Goal: Navigation & Orientation: Find specific page/section

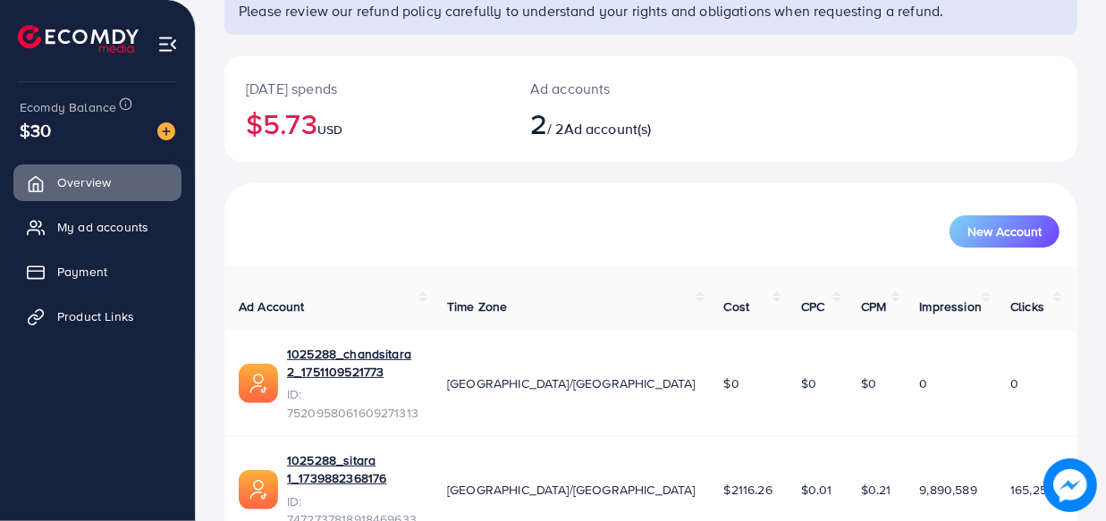
scroll to position [164, 0]
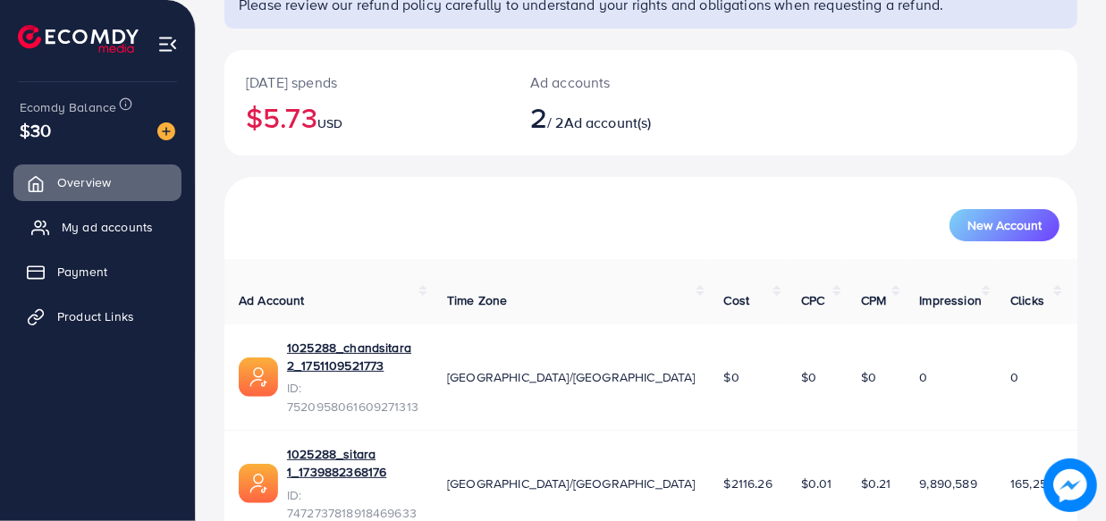
click at [112, 221] on span "My ad accounts" at bounding box center [107, 227] width 91 height 18
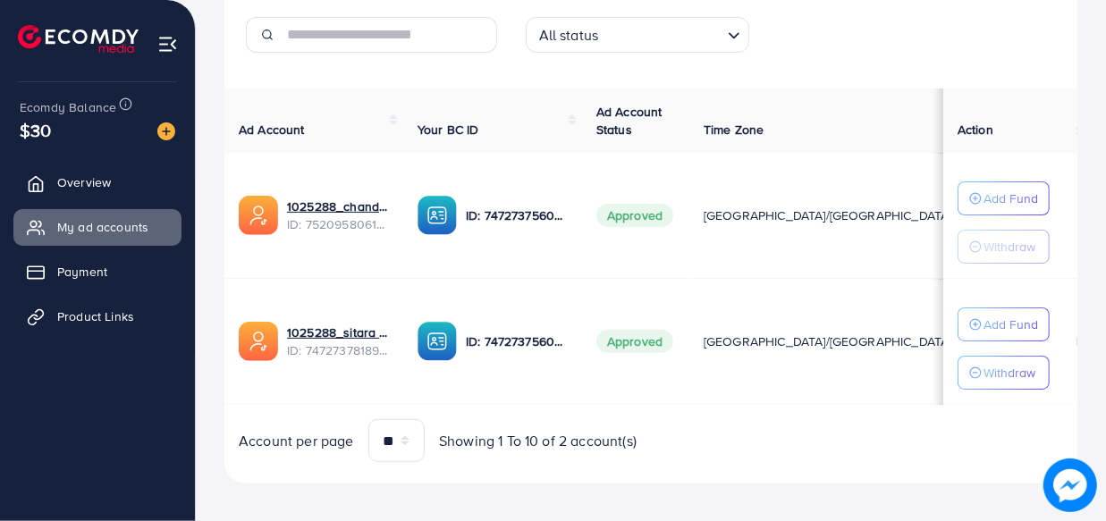
scroll to position [284, 0]
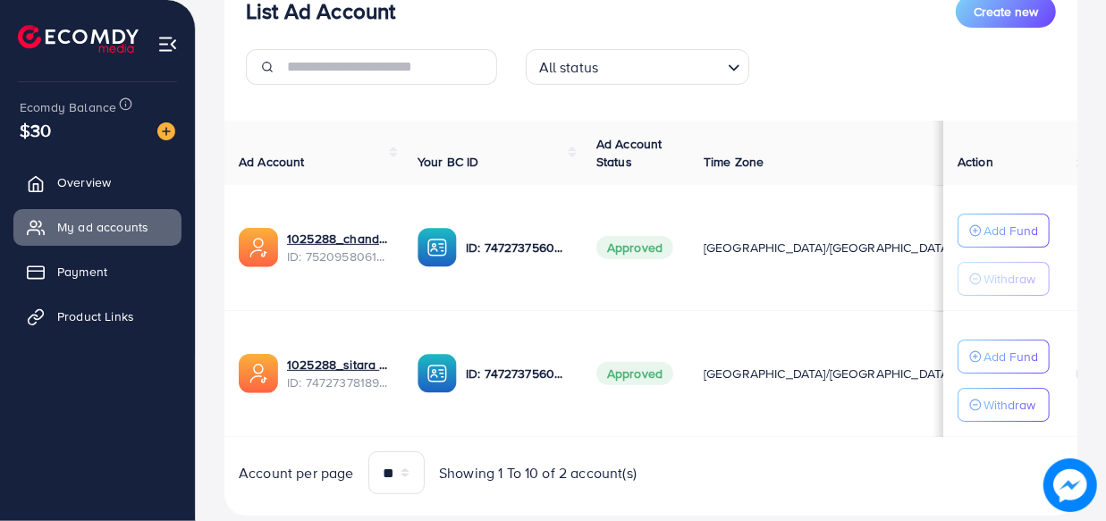
scroll to position [243, 0]
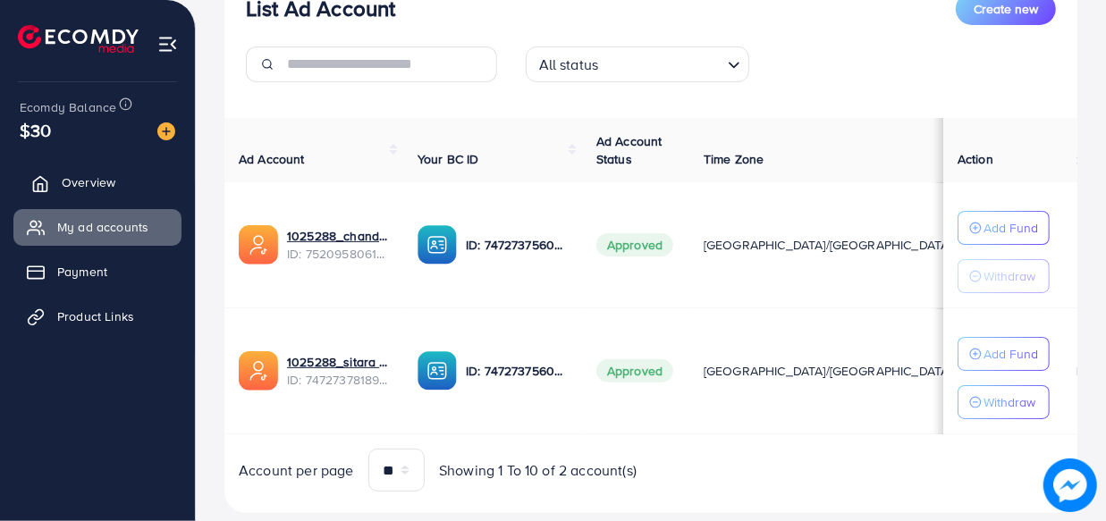
click at [109, 188] on span "Overview" at bounding box center [89, 182] width 54 height 18
